Goal: Navigation & Orientation: Understand site structure

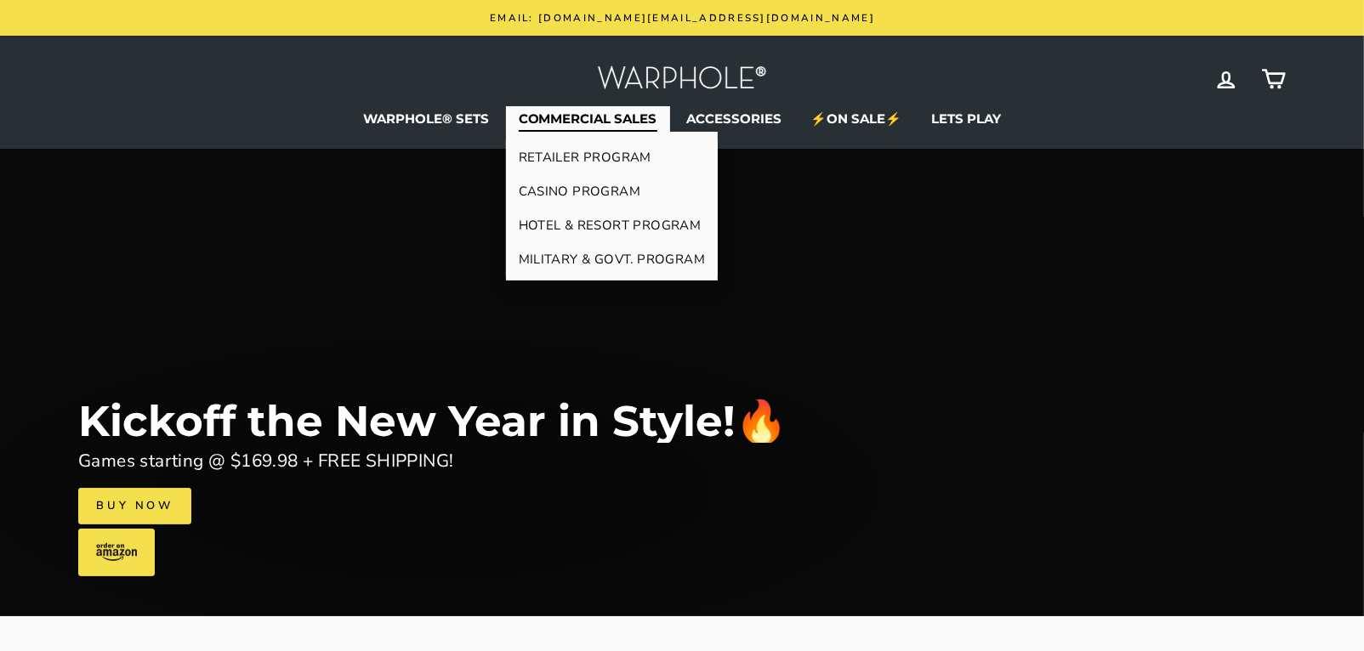
click at [600, 156] on link "RETAILER PROGRAM" at bounding box center [612, 157] width 213 height 34
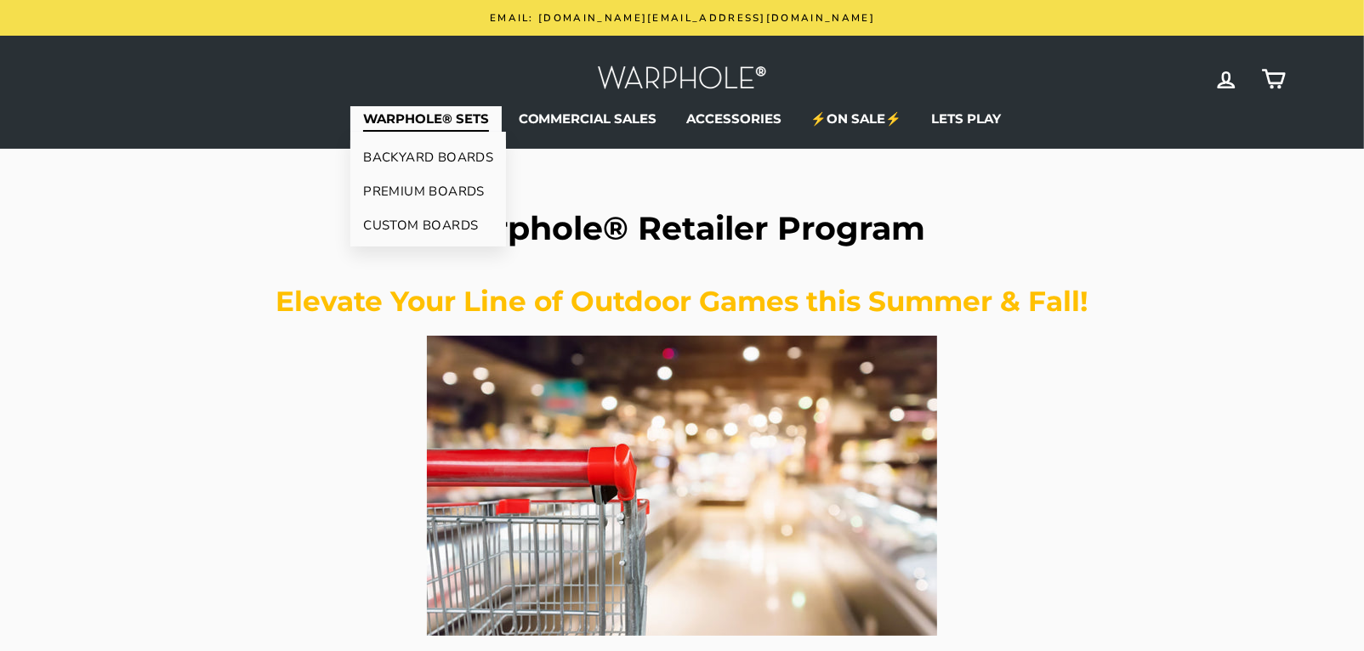
click at [417, 156] on link "BACKYARD BOARDS" at bounding box center [428, 157] width 156 height 34
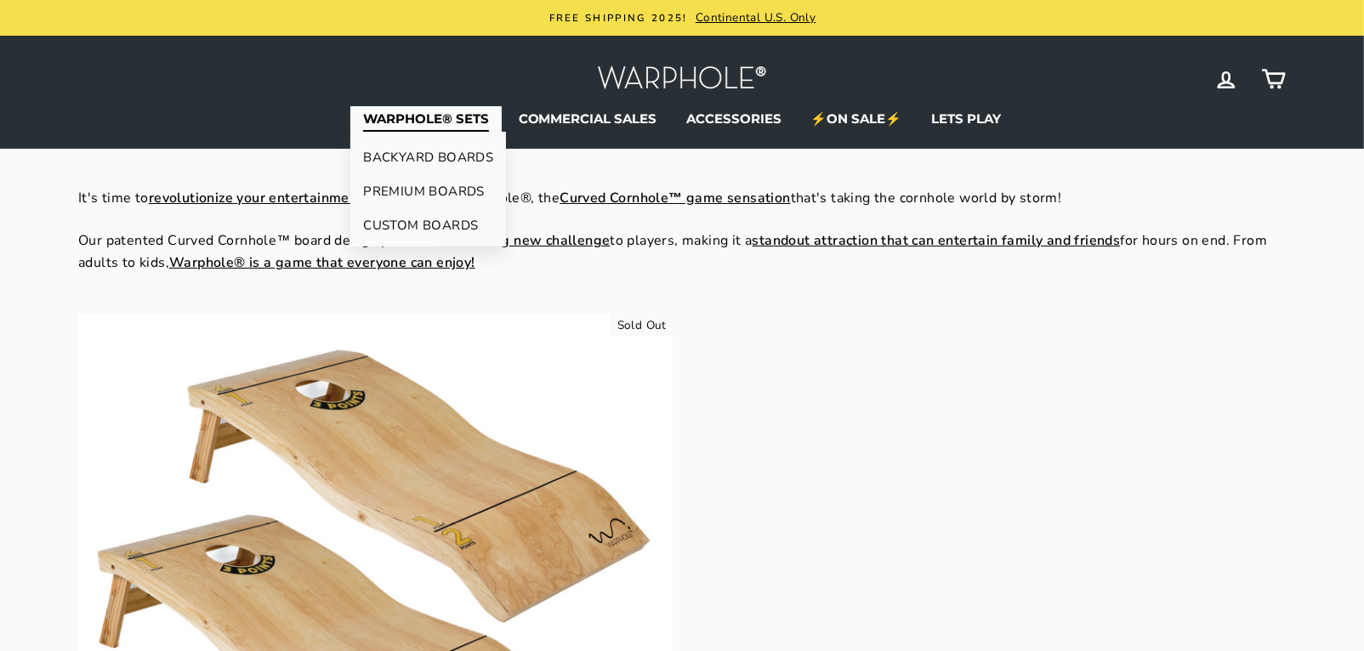
click at [397, 190] on link "PREMIUM BOARDS" at bounding box center [428, 191] width 156 height 34
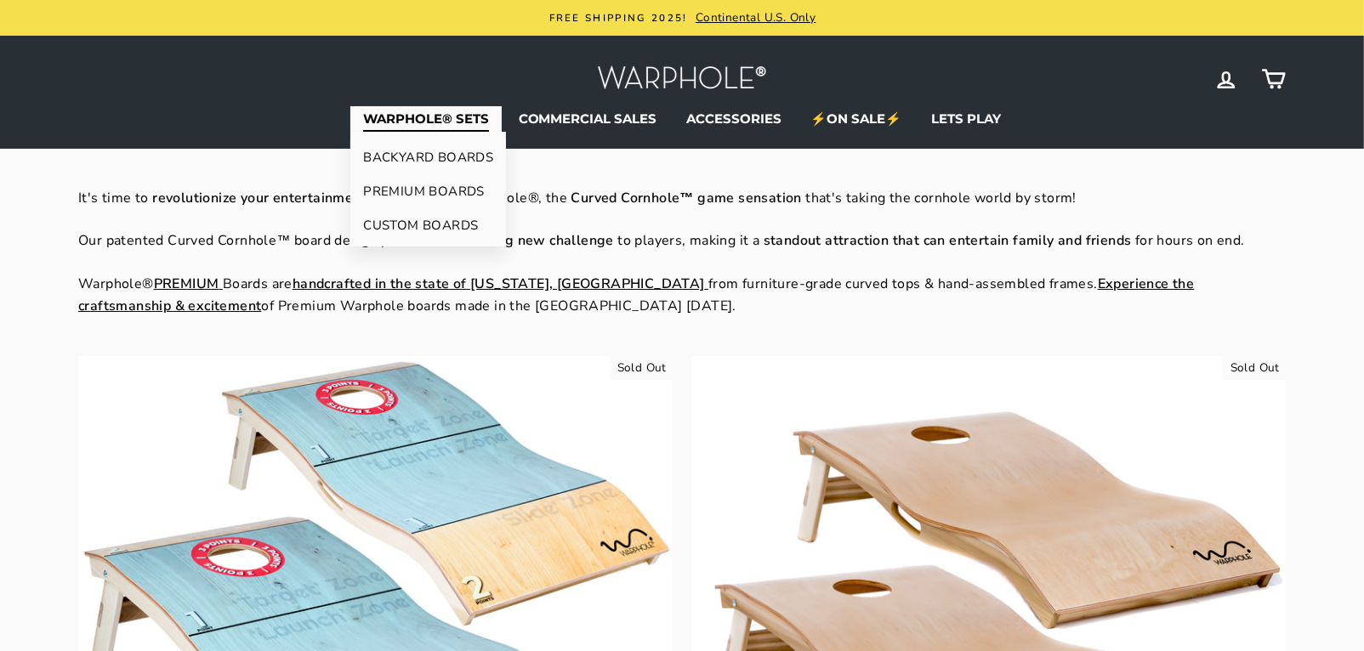
click at [406, 223] on link "CUSTOM BOARDS" at bounding box center [428, 225] width 156 height 34
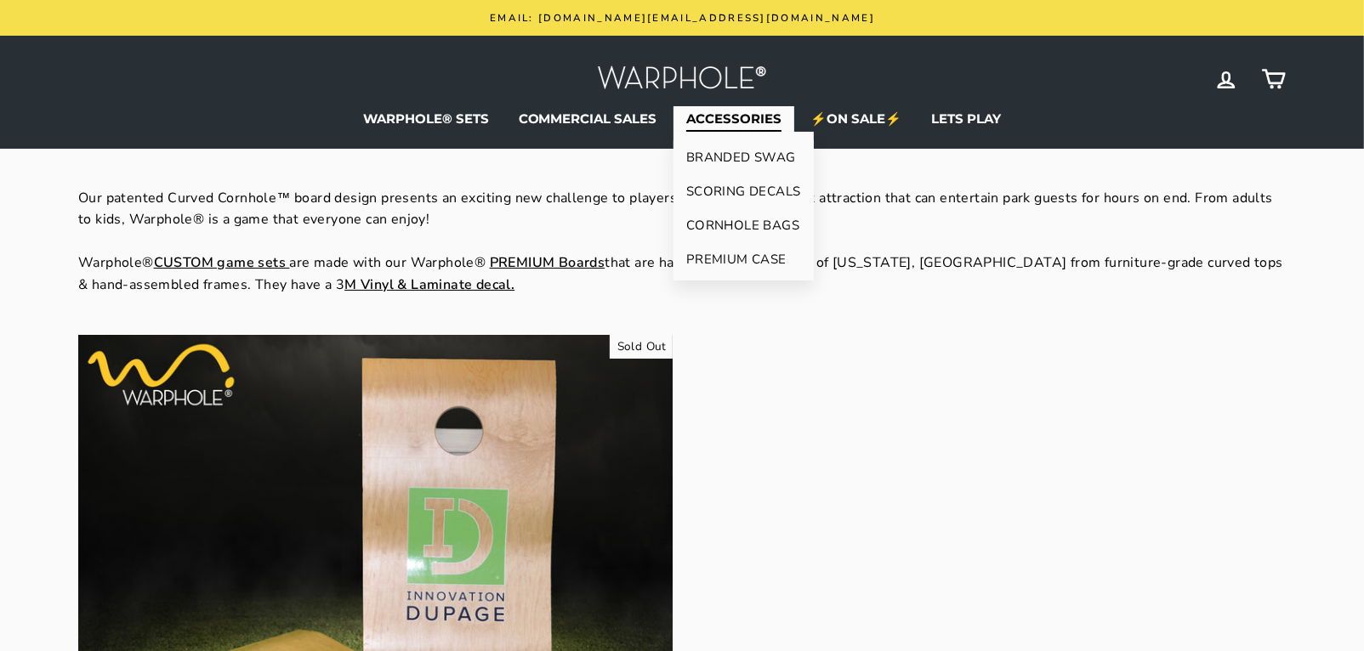
click at [723, 218] on link "CORNHOLE BAGS" at bounding box center [743, 225] width 140 height 34
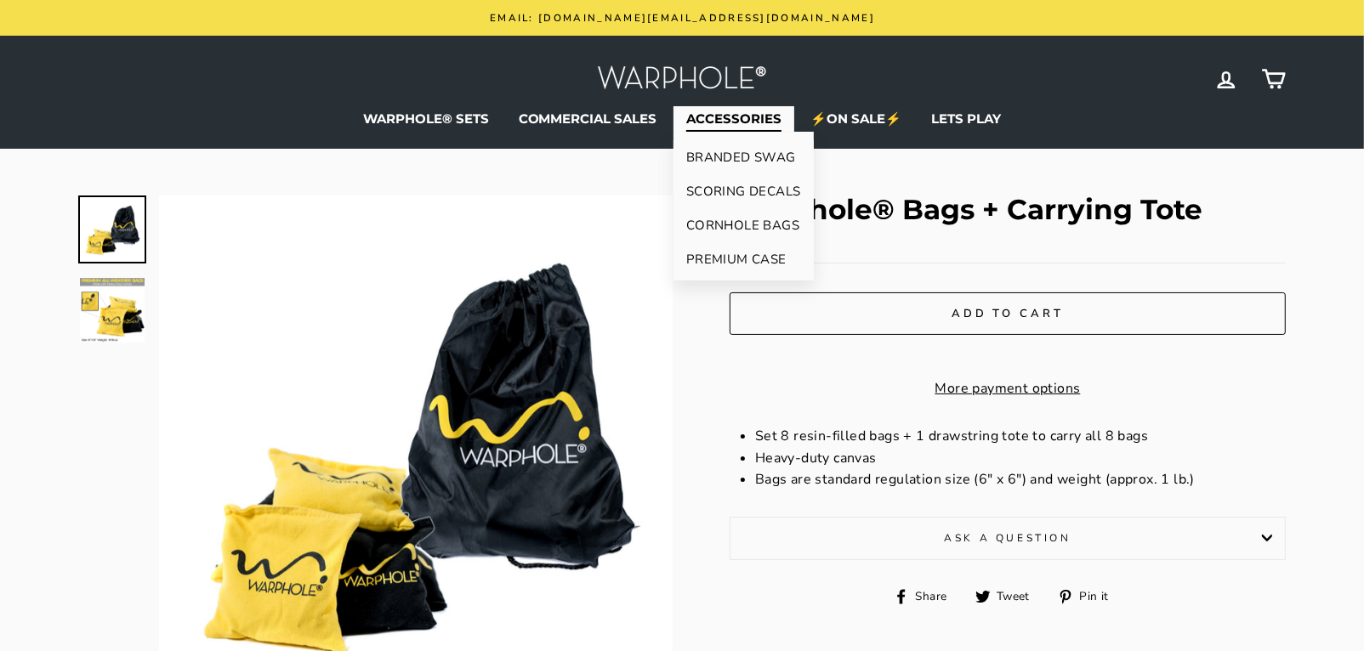
click at [718, 148] on link "BRANDED SWAG" at bounding box center [743, 157] width 140 height 34
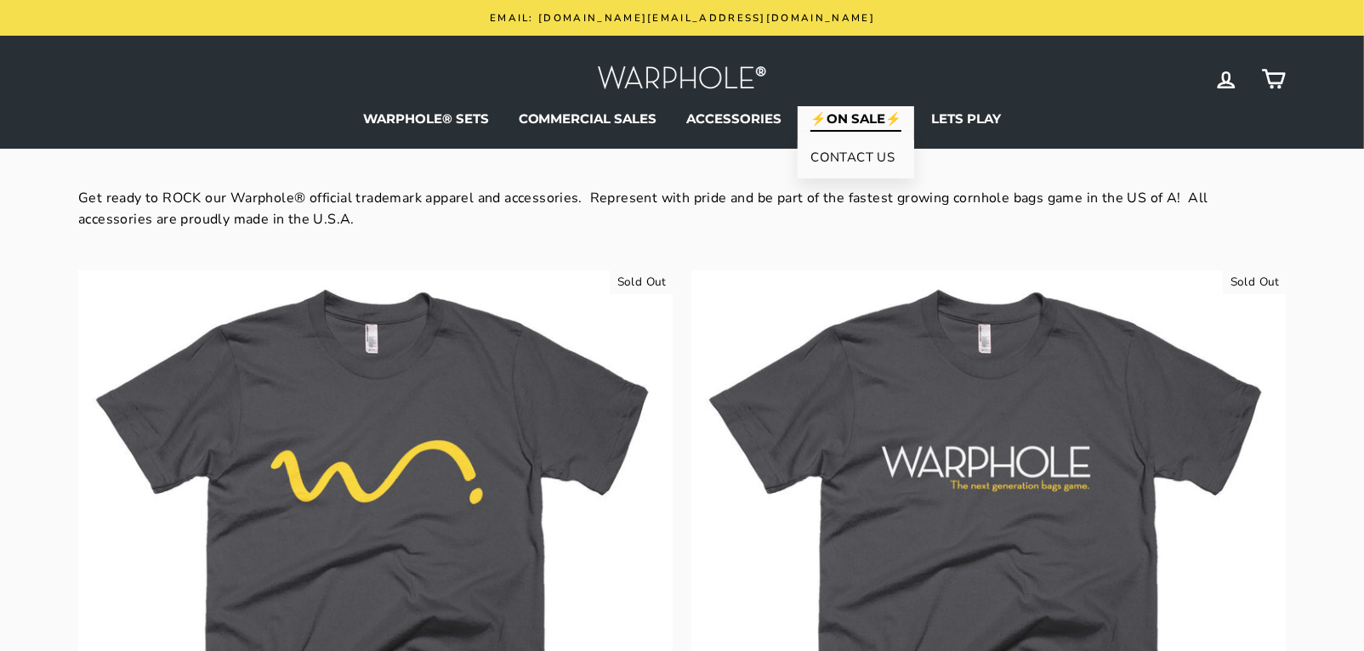
click at [859, 115] on link "⚡ON SALE⚡" at bounding box center [855, 119] width 116 height 26
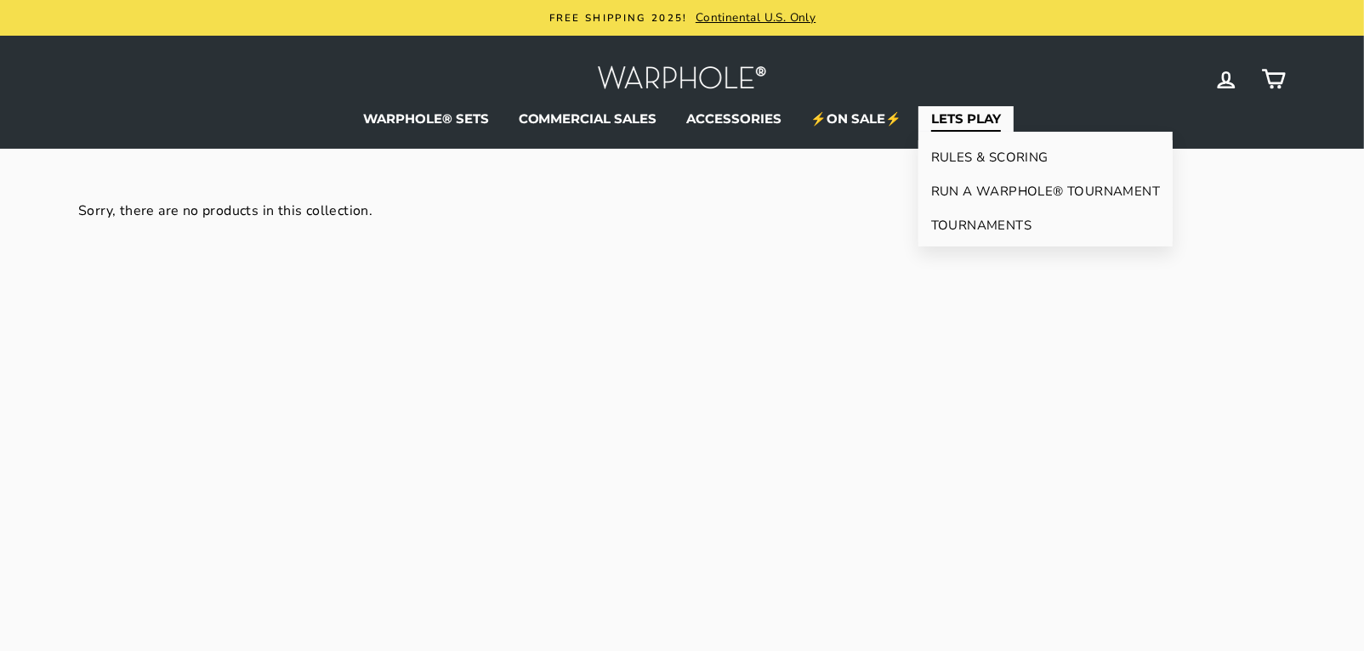
click at [972, 226] on link "TOURNAMENTS" at bounding box center [1045, 225] width 254 height 34
